Goal: Task Accomplishment & Management: Use online tool/utility

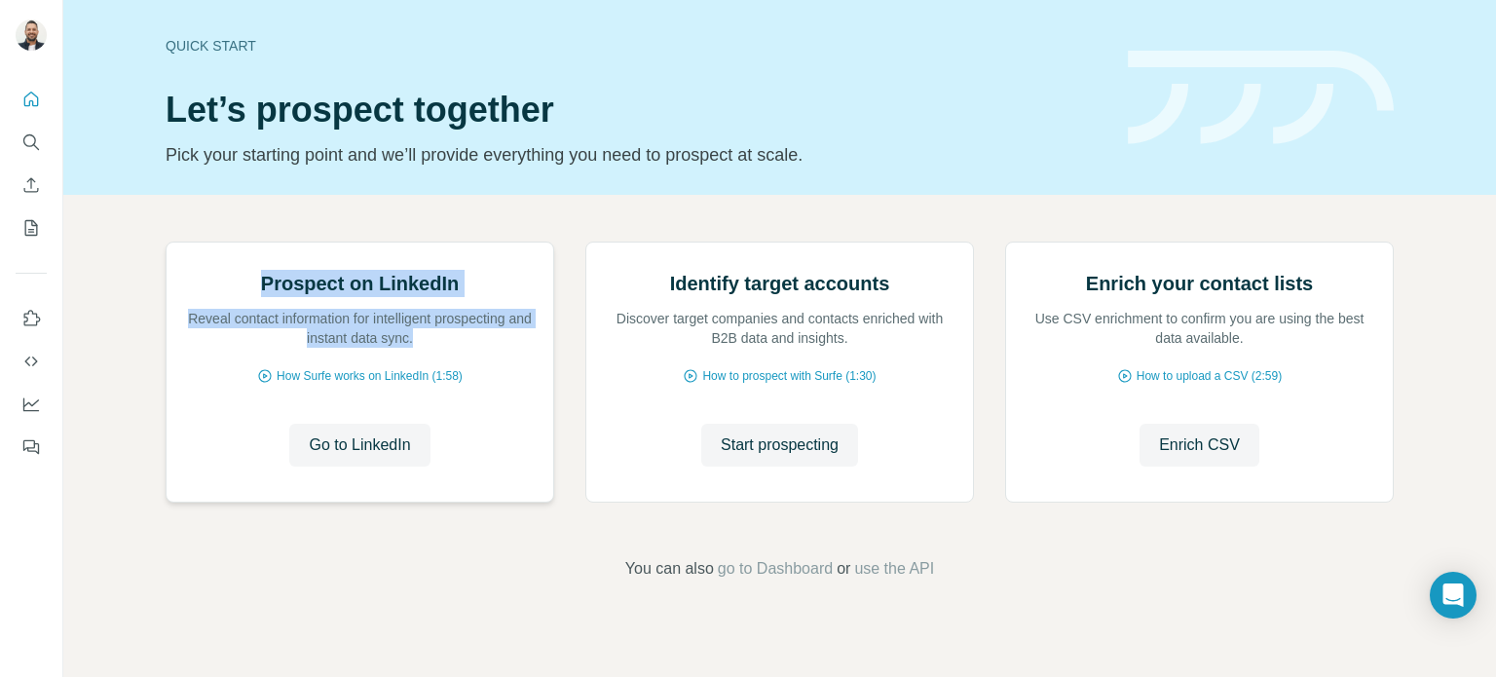
drag, startPoint x: 251, startPoint y: 505, endPoint x: 444, endPoint y: 553, distance: 198.6
click at [444, 348] on div "Prospect on LinkedIn Reveal contact information for intelligent prospecting and…" at bounding box center [360, 309] width 348 height 78
click at [444, 348] on p "Reveal contact information for intelligent prospecting and instant data sync." at bounding box center [360, 328] width 348 height 39
drag, startPoint x: 439, startPoint y: 552, endPoint x: 261, endPoint y: 502, distance: 185.3
click at [261, 348] on div "Prospect on LinkedIn Reveal contact information for intelligent prospecting and…" at bounding box center [360, 309] width 348 height 78
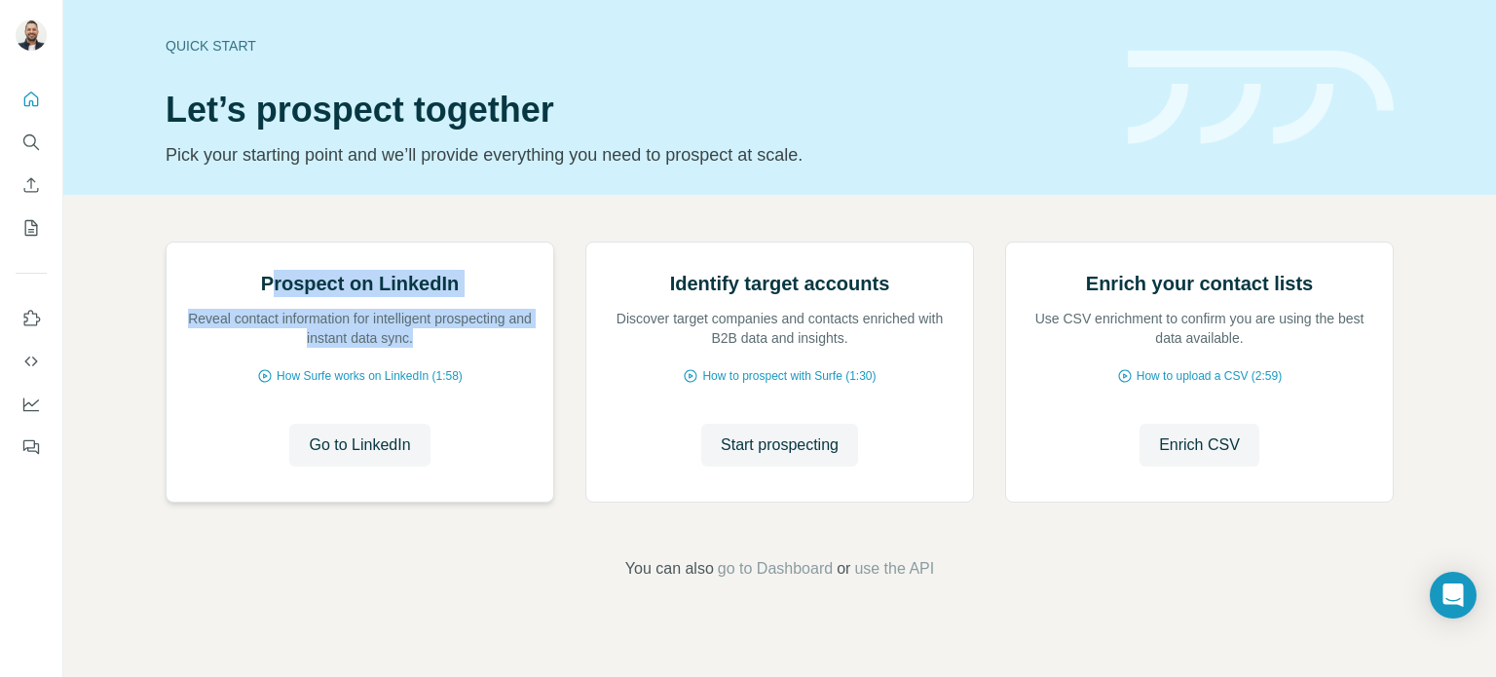
click at [261, 297] on h2 "Prospect on LinkedIn" at bounding box center [360, 283] width 198 height 27
drag, startPoint x: 253, startPoint y: 502, endPoint x: 425, endPoint y: 564, distance: 182.4
click at [425, 502] on div "Prospect on LinkedIn Reveal contact information for intelligent prospecting and…" at bounding box center [360, 371] width 387 height 259
click at [425, 348] on p "Reveal contact information for intelligent prospecting and instant data sync." at bounding box center [360, 328] width 348 height 39
drag, startPoint x: 425, startPoint y: 556, endPoint x: 252, endPoint y: 492, distance: 184.0
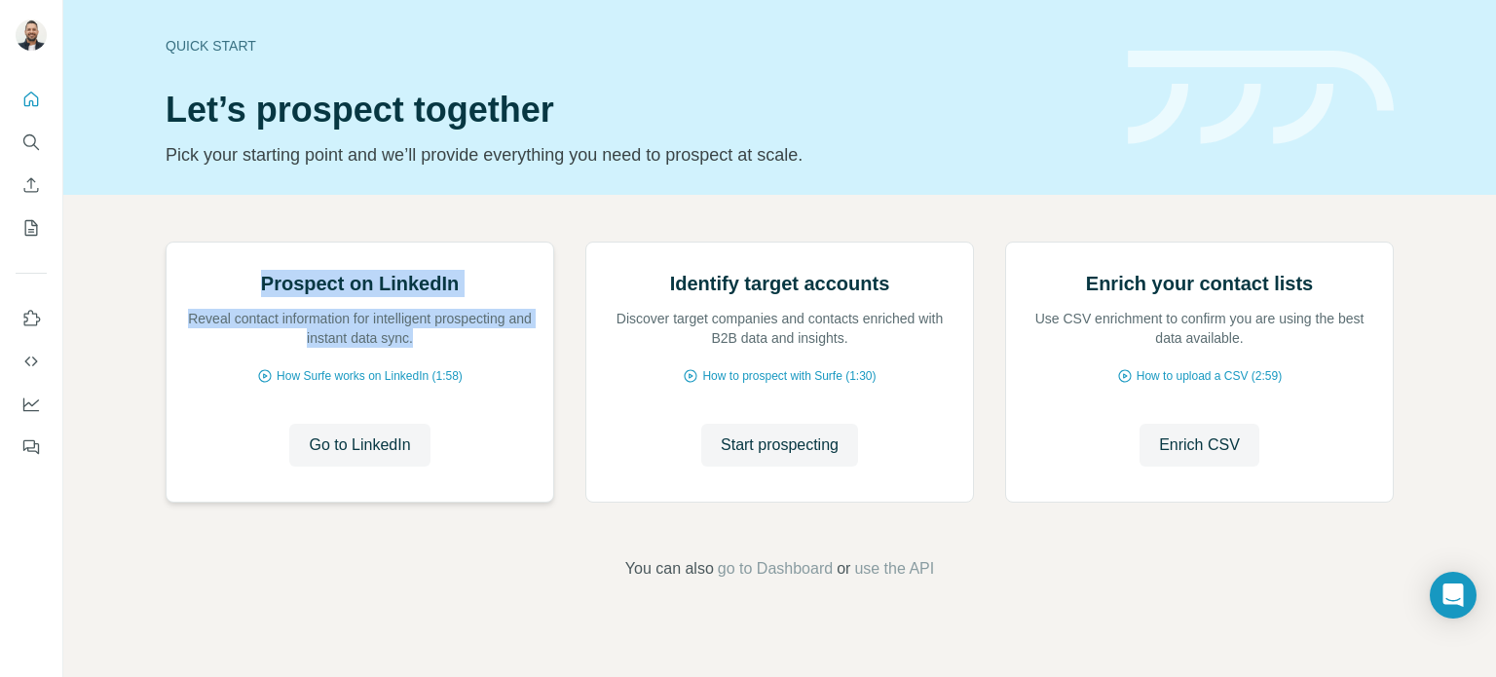
click at [252, 348] on div "Prospect on LinkedIn Reveal contact information for intelligent prospecting and…" at bounding box center [360, 309] width 348 height 78
drag, startPoint x: 252, startPoint y: 491, endPoint x: 425, endPoint y: 557, distance: 184.6
click at [423, 348] on div "Prospect on LinkedIn Reveal contact information for intelligent prospecting and…" at bounding box center [360, 309] width 348 height 78
click at [426, 348] on p "Reveal contact information for intelligent prospecting and instant data sync." at bounding box center [360, 328] width 348 height 39
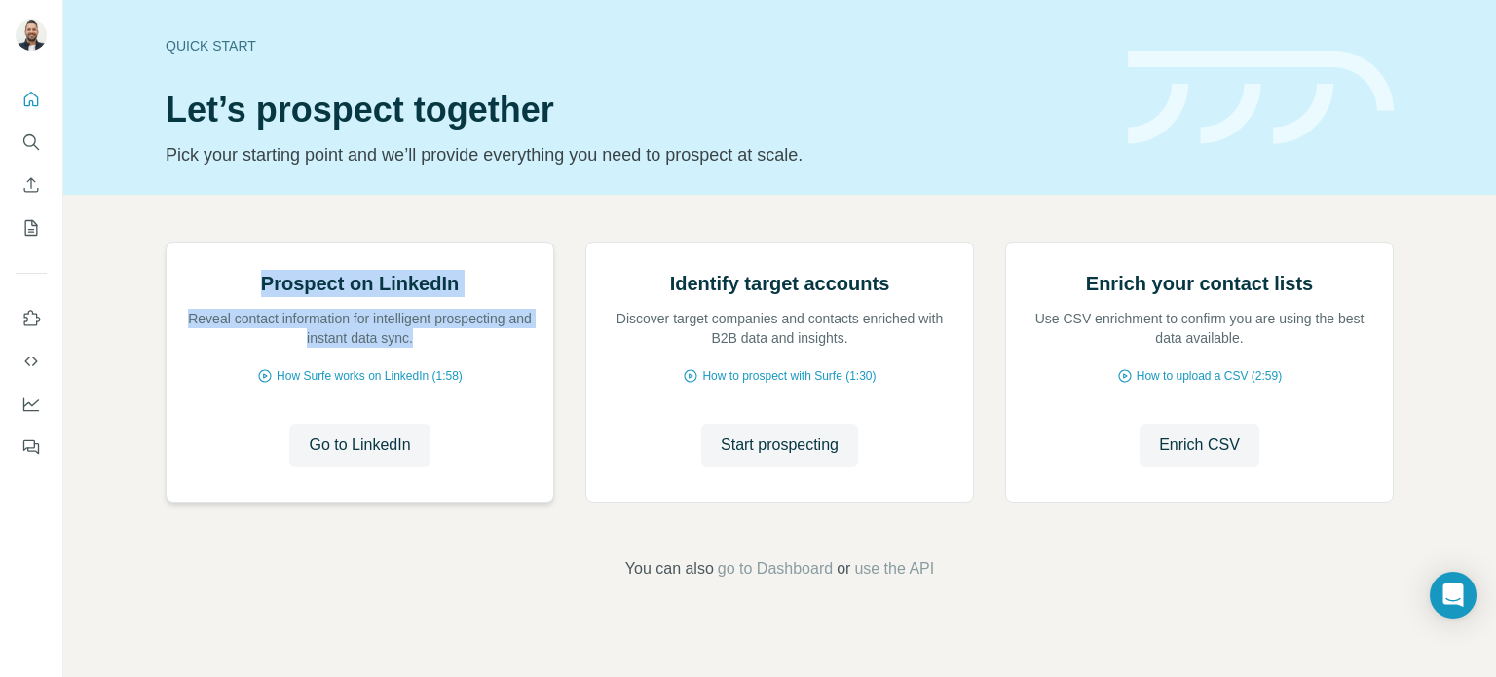
drag, startPoint x: 425, startPoint y: 552, endPoint x: 241, endPoint y: 491, distance: 194.0
click at [241, 348] on div "Prospect on LinkedIn Reveal contact information for intelligent prospecting and…" at bounding box center [360, 309] width 348 height 78
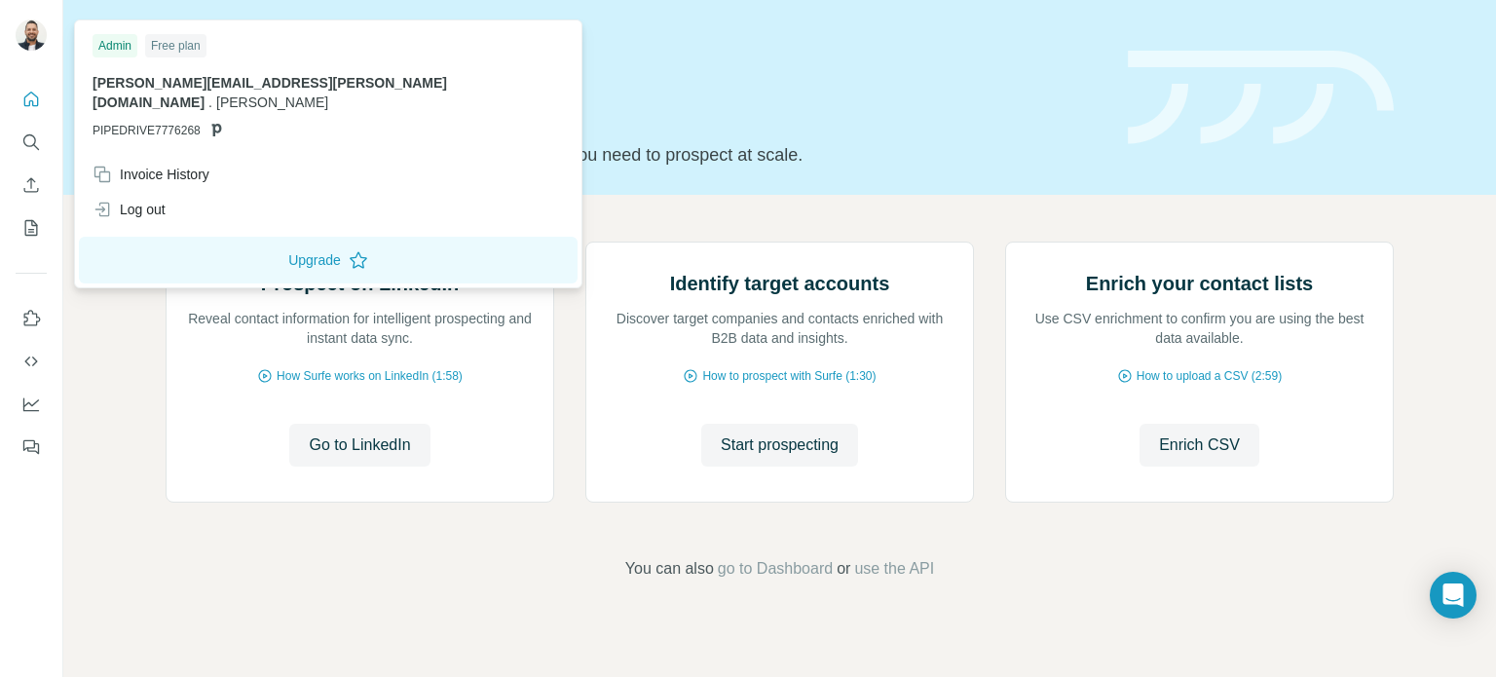
click at [24, 42] on img at bounding box center [31, 34] width 31 height 31
click at [171, 239] on button "Upgrade" at bounding box center [328, 260] width 499 height 47
